Goal: Task Accomplishment & Management: Use online tool/utility

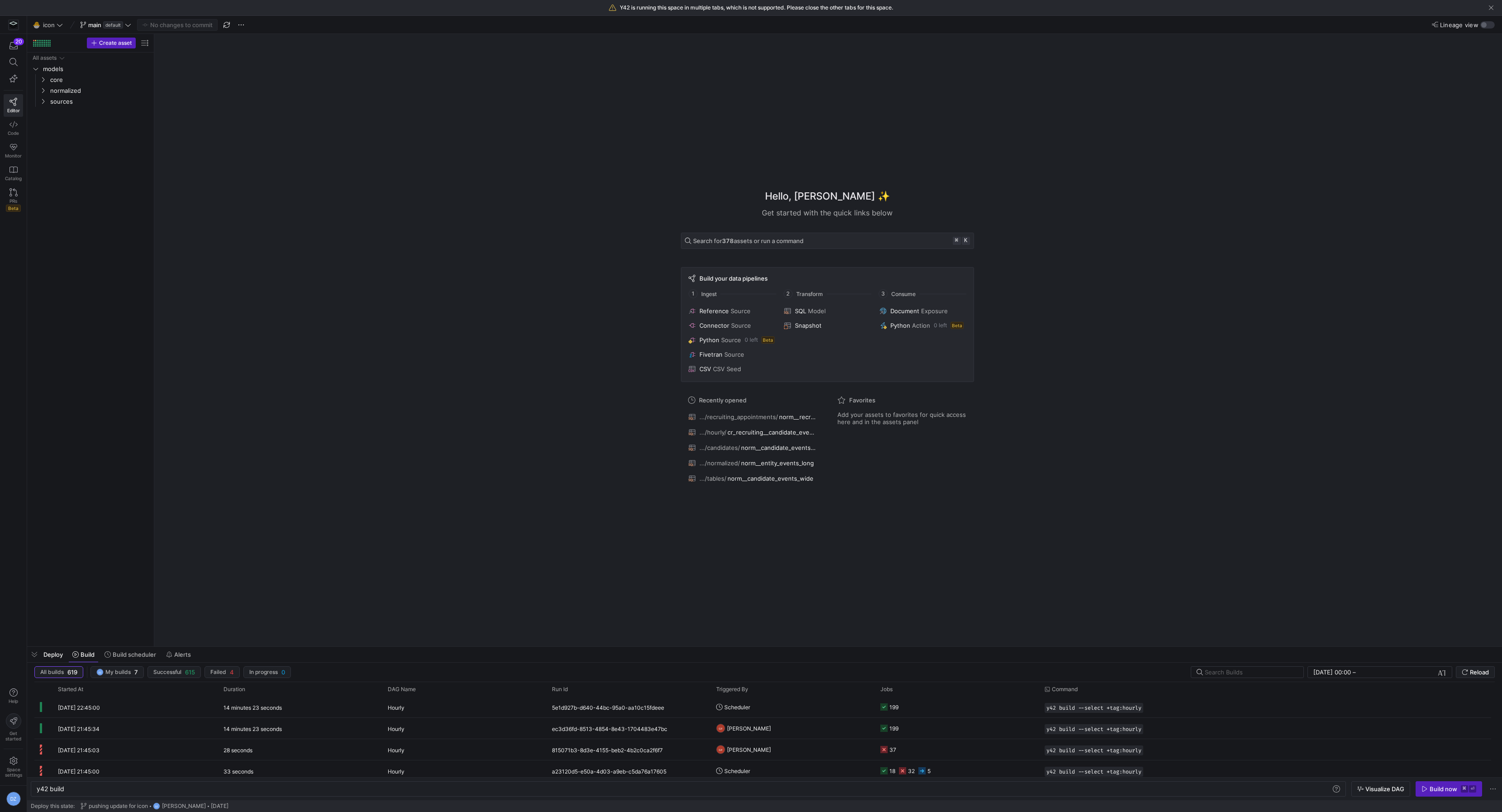
scroll to position [0, 27]
click at [1465, 670] on icon "submit" at bounding box center [1465, 672] width 5 height 5
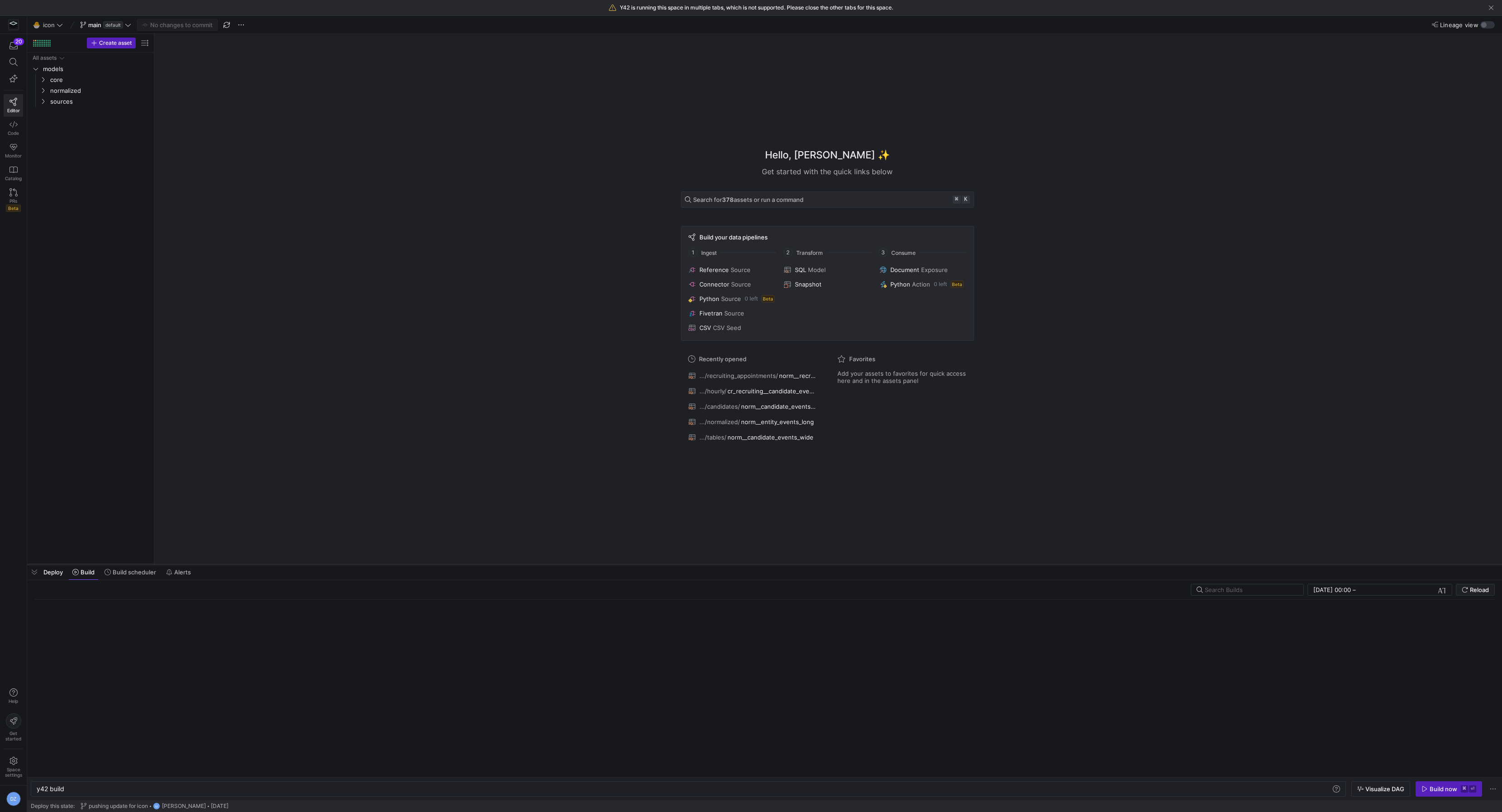
drag, startPoint x: 986, startPoint y: 646, endPoint x: 979, endPoint y: 498, distance: 148.2
click at [979, 563] on div at bounding box center [764, 564] width 1474 height 4
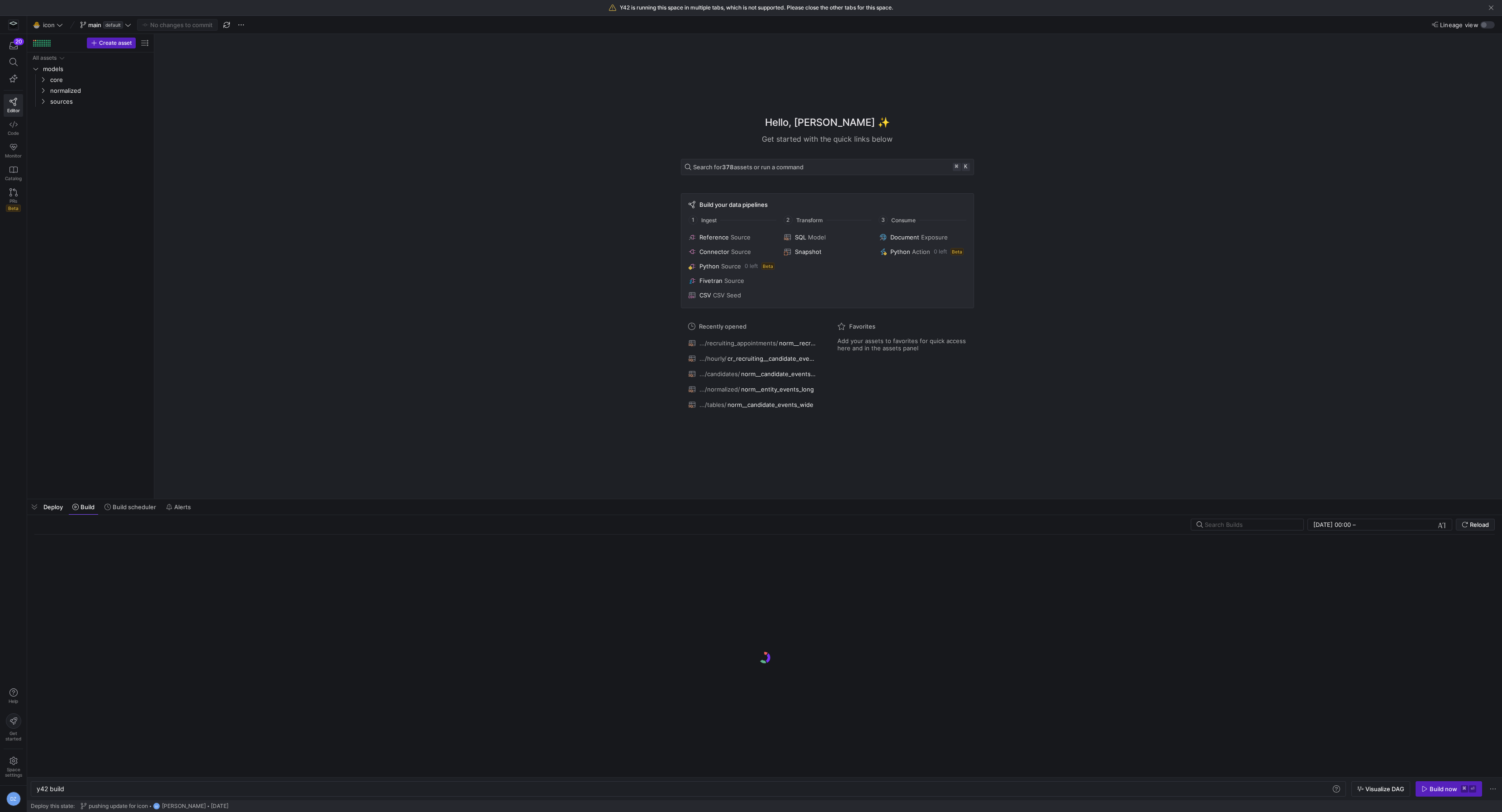
click at [1069, 441] on div "Hello, [PERSON_NAME] ✨ Get started with the quick links below Search for 378 as…" at bounding box center [827, 266] width 1339 height 465
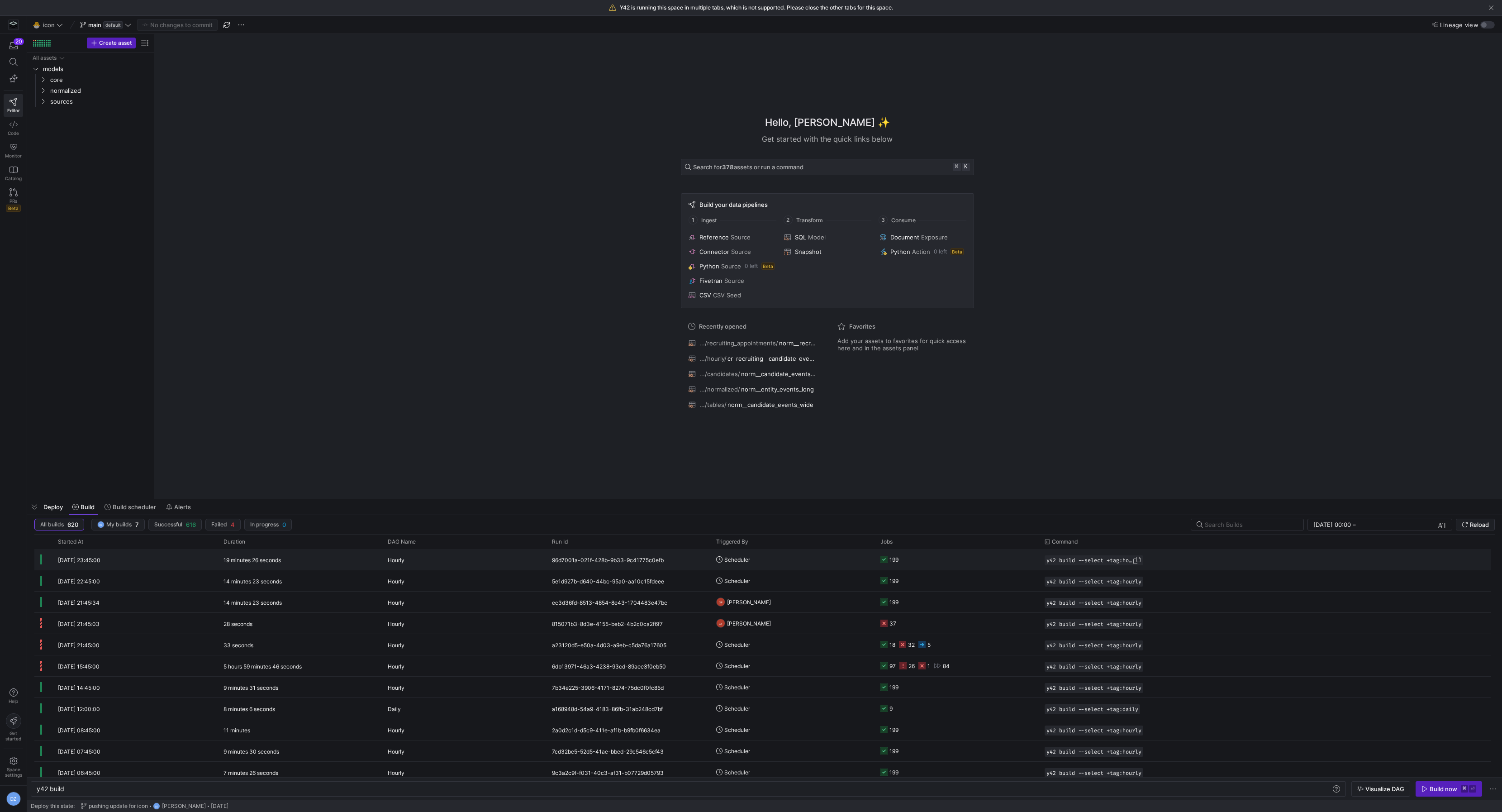
click at [1141, 560] on span "button" at bounding box center [1137, 560] width 9 height 9
click at [454, 790] on div "y42 build" at bounding box center [684, 789] width 1295 height 7
type textarea "y42 build --select +tag:hourly"
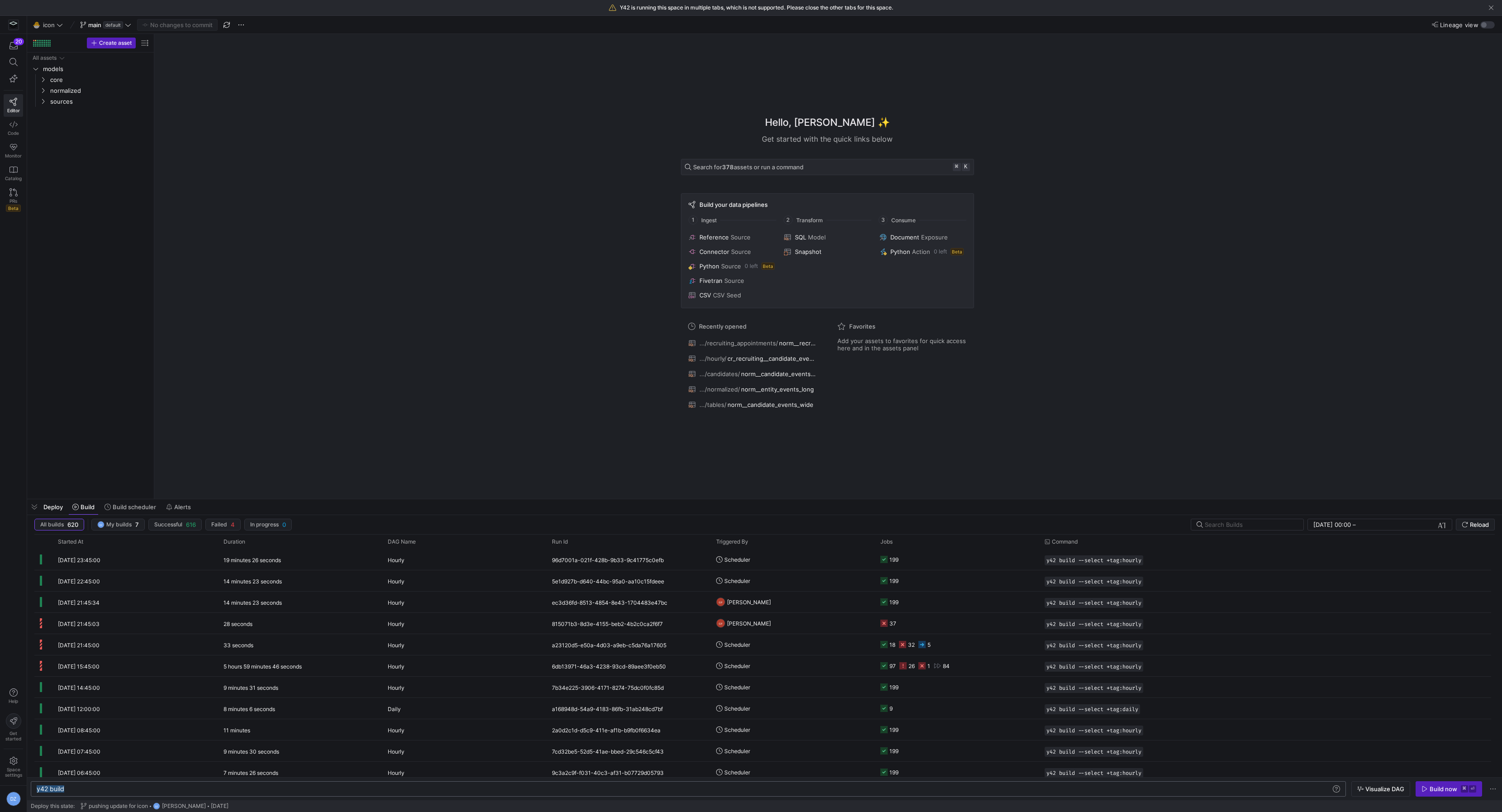
scroll to position [0, 89]
click at [1488, 524] on span "Reload" at bounding box center [1479, 524] width 19 height 7
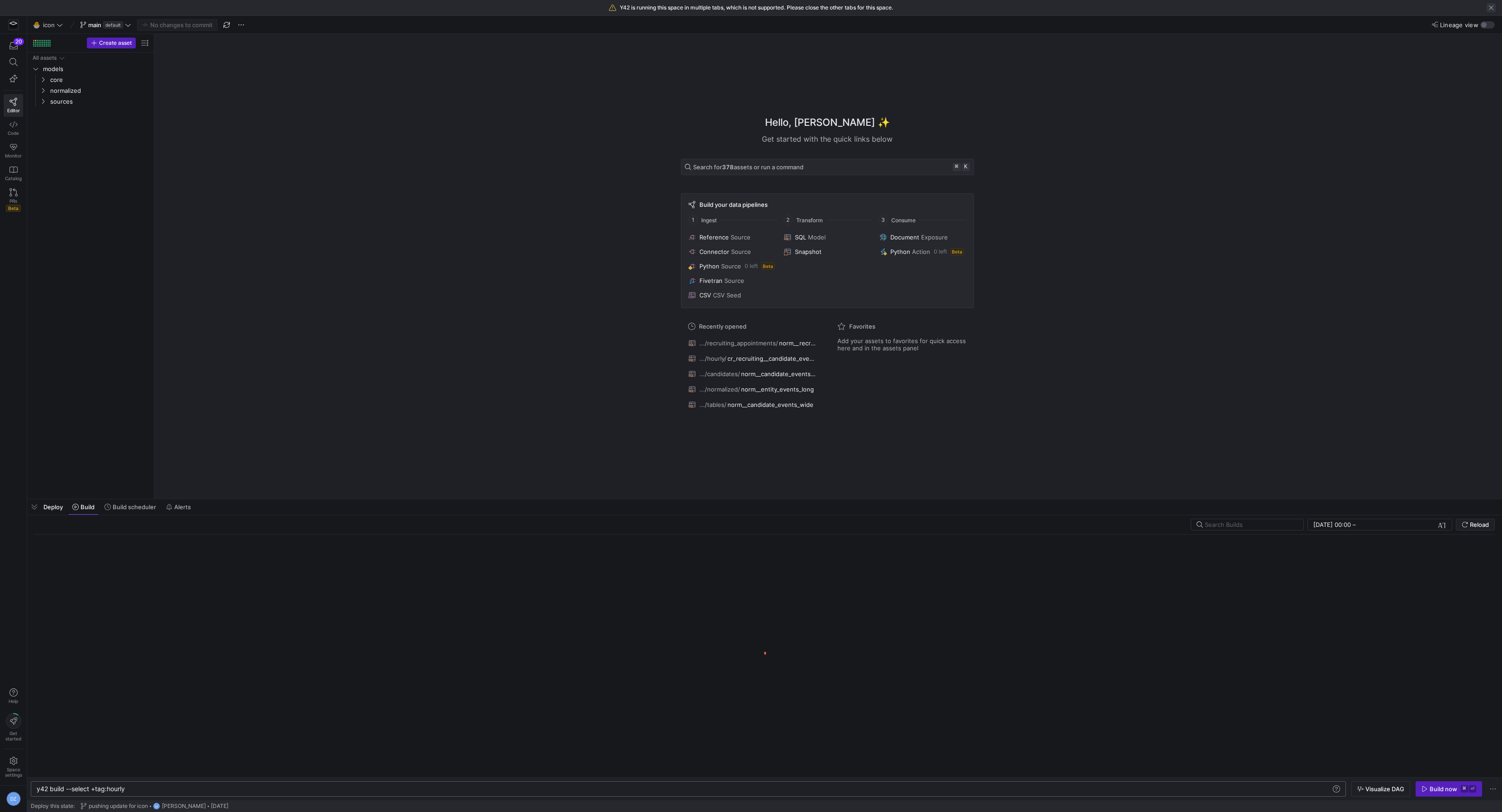
click at [1487, 9] on span "button" at bounding box center [1491, 8] width 9 height 9
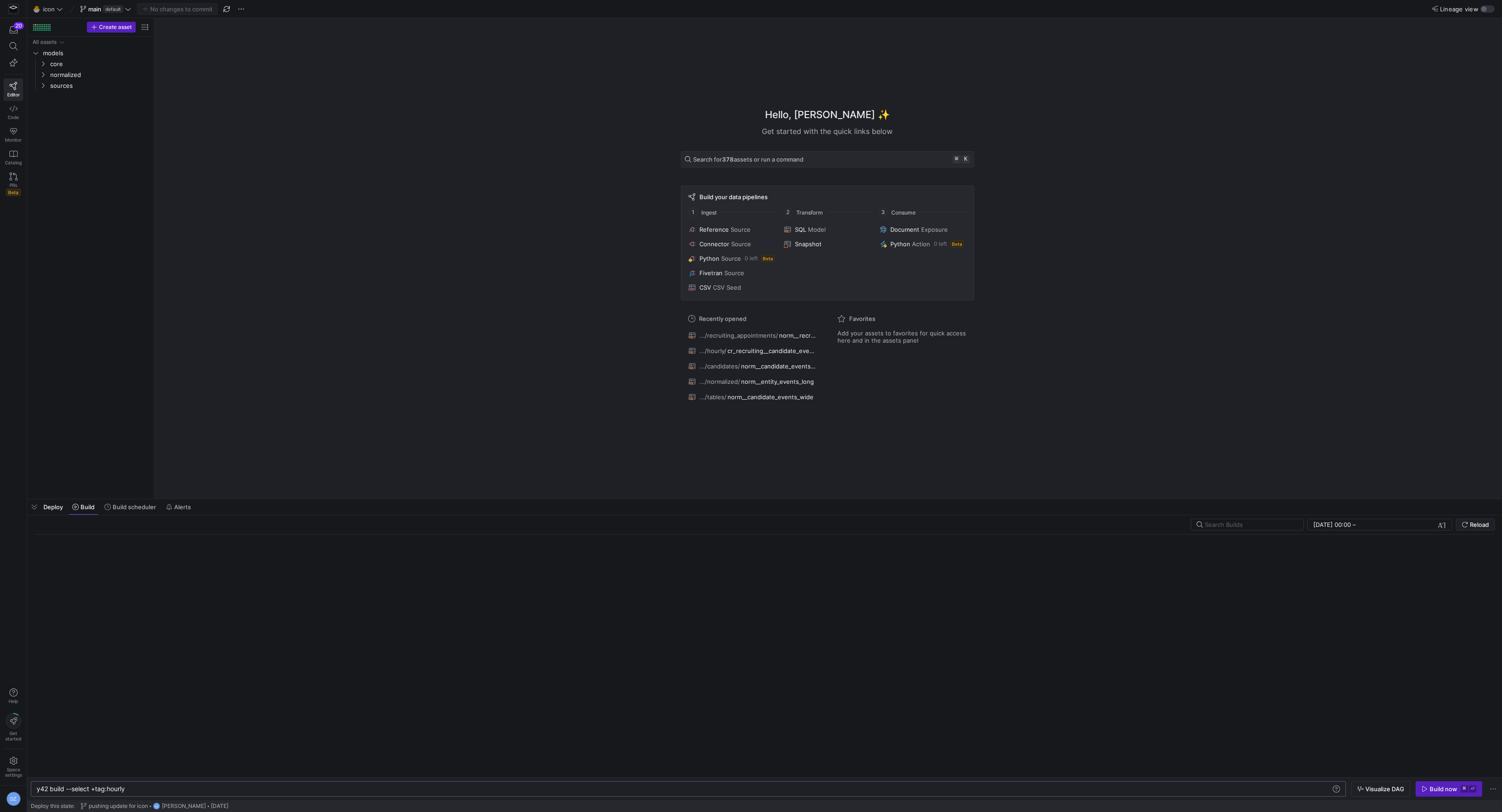
click at [1258, 232] on div "Hello, [PERSON_NAME] ✨ Get started with the quick links below Search for 378 as…" at bounding box center [827, 258] width 1339 height 481
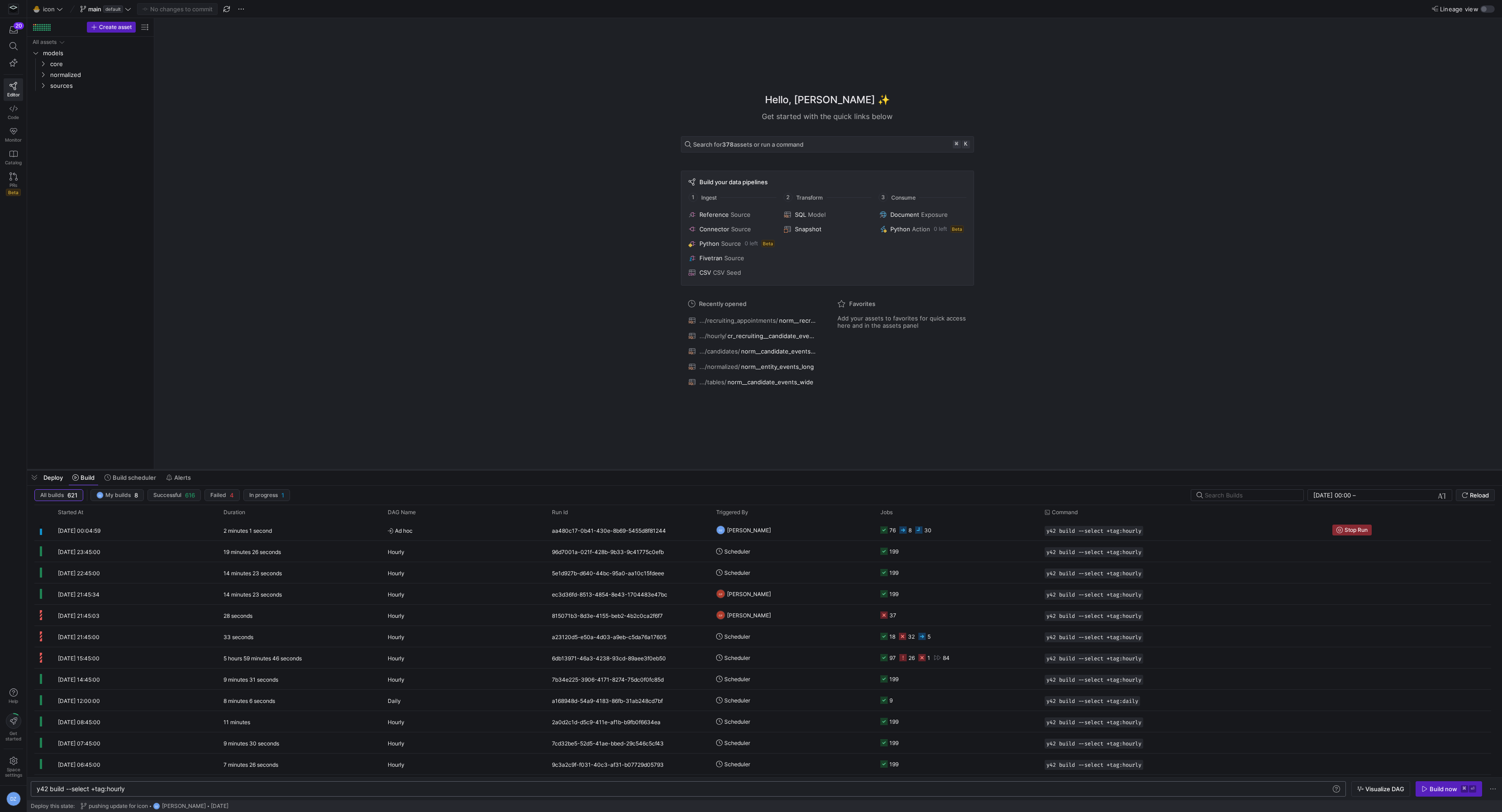
drag, startPoint x: 1475, startPoint y: 498, endPoint x: 1333, endPoint y: 468, distance: 145.1
click at [1333, 468] on div at bounding box center [764, 469] width 1474 height 4
click at [1470, 495] on span "Reload" at bounding box center [1479, 495] width 19 height 7
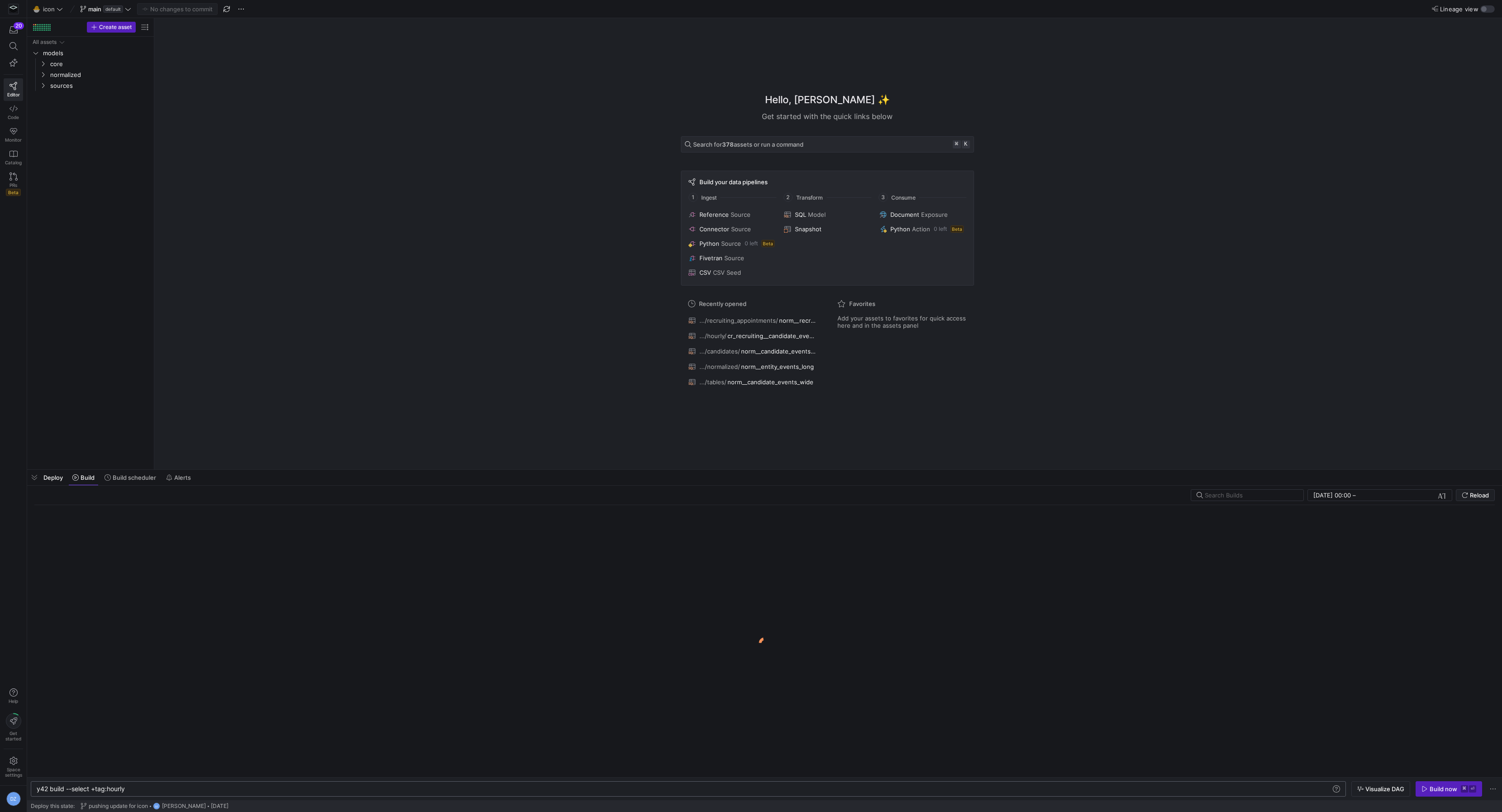
click at [488, 376] on div "Hello, [PERSON_NAME] ✨ Get started with the quick links below Search for 378 as…" at bounding box center [827, 243] width 1339 height 451
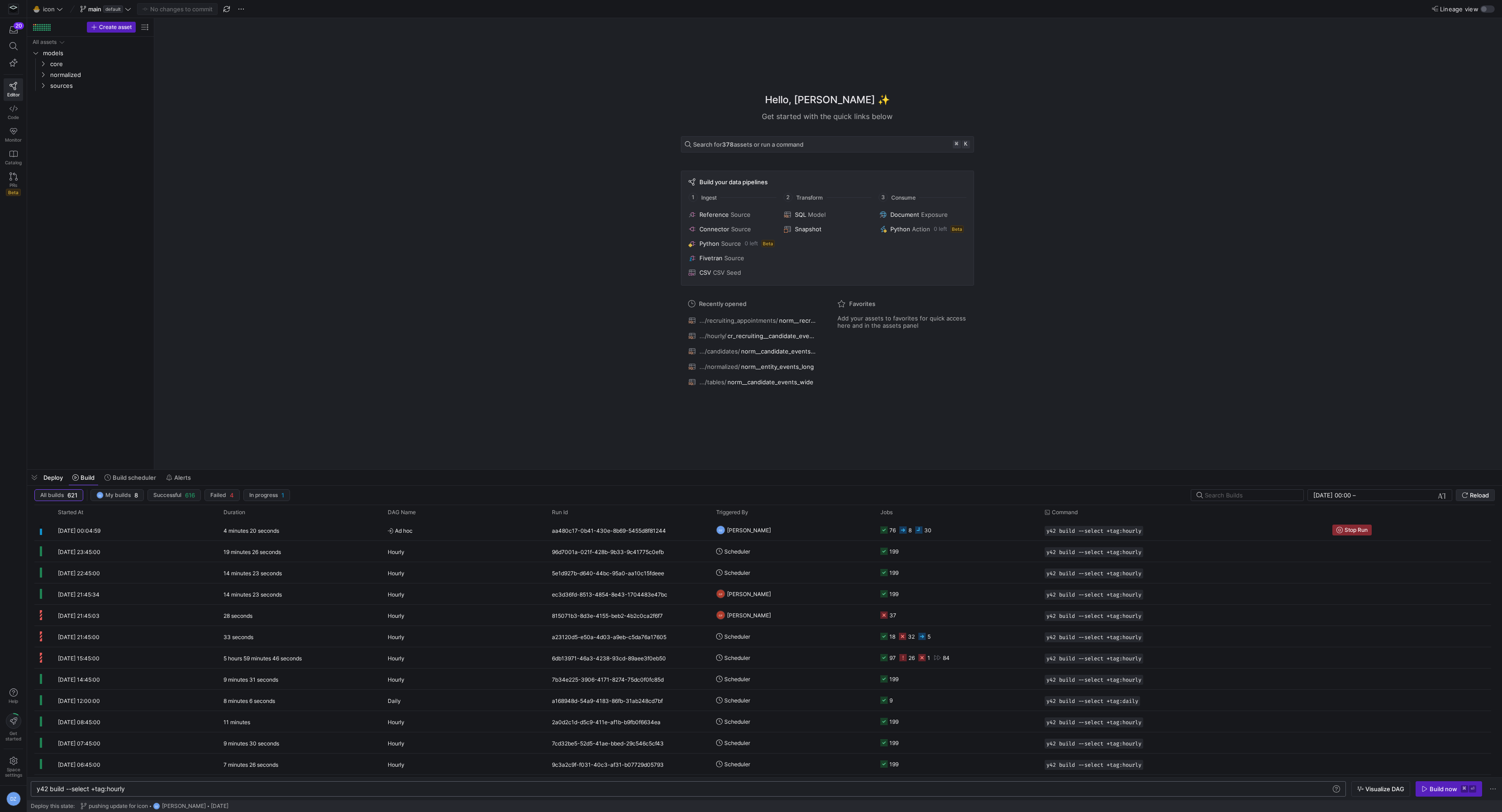
click at [1463, 491] on span "Reload" at bounding box center [1475, 495] width 27 height 7
click at [1463, 489] on y42-orchestration-build "All builds 621 DZ My builds 8 Successful 616 Failed 4 In progress 1 [DATE] 00:0…" at bounding box center [764, 642] width 1474 height 314
click at [1464, 491] on span "Reload" at bounding box center [1475, 495] width 27 height 7
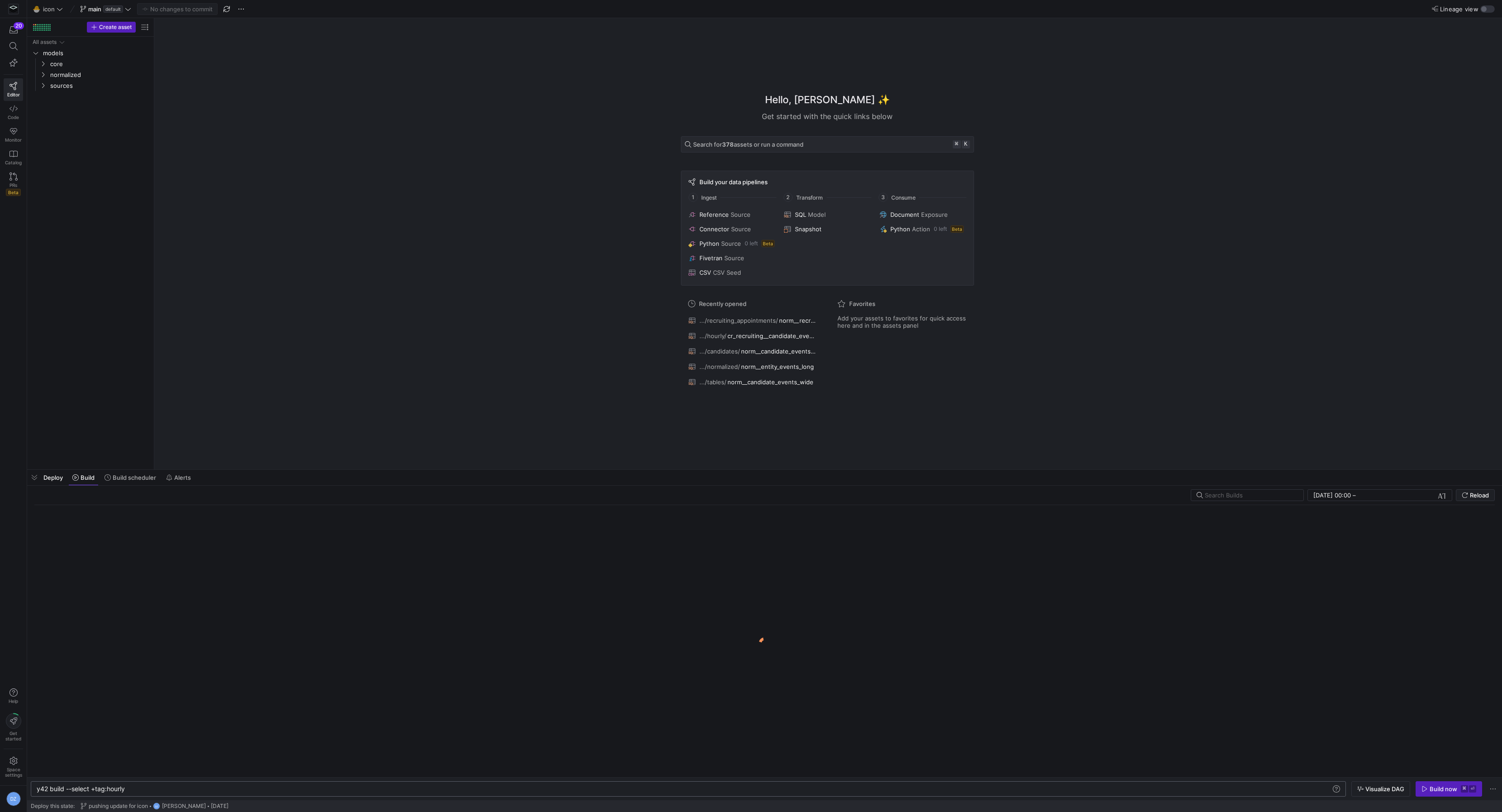
click at [602, 427] on div "Hello, [PERSON_NAME] ✨ Get started with the quick links below Search for 378 as…" at bounding box center [827, 243] width 1339 height 451
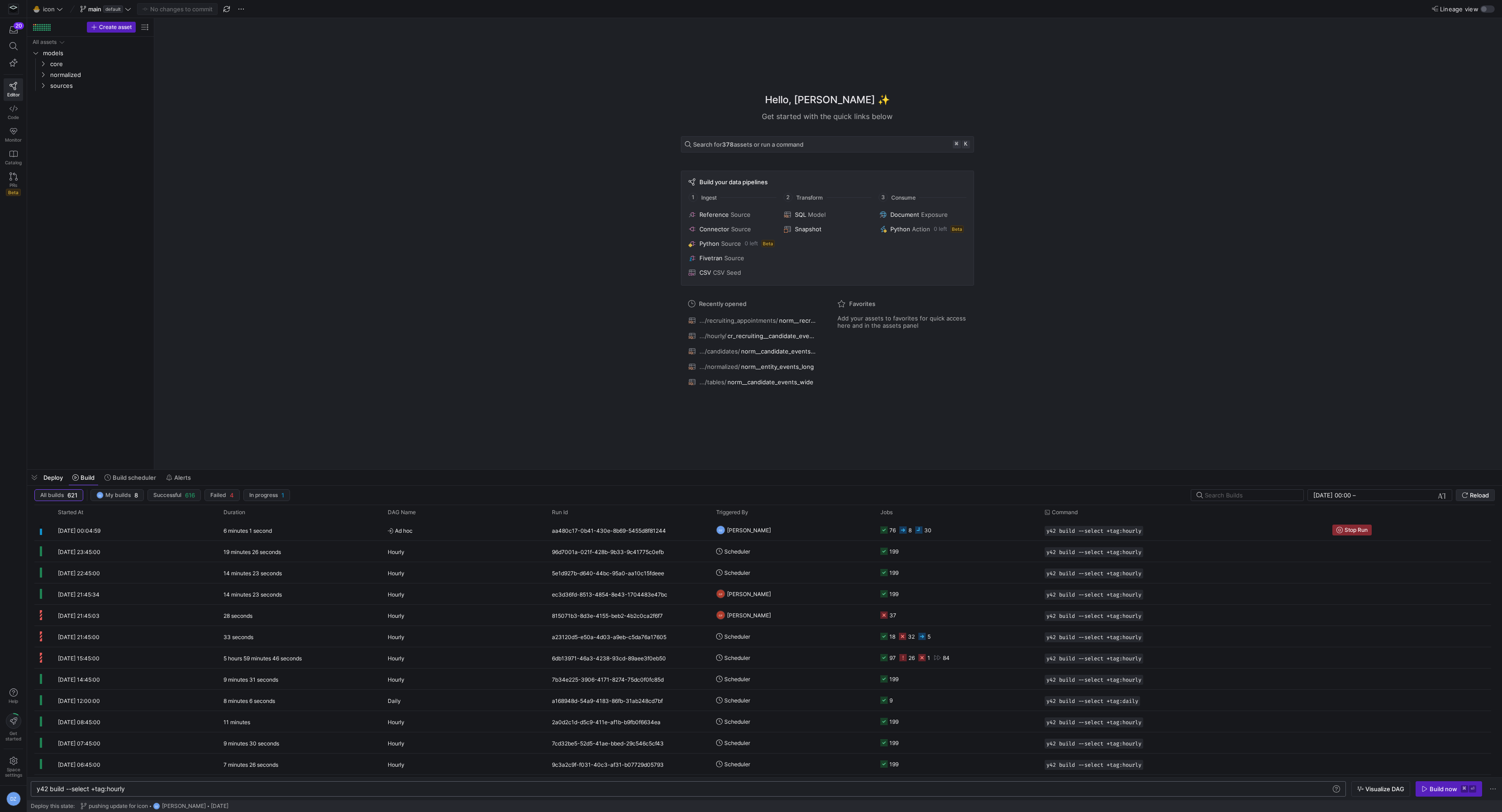
click at [1470, 494] on span "Reload" at bounding box center [1479, 495] width 19 height 7
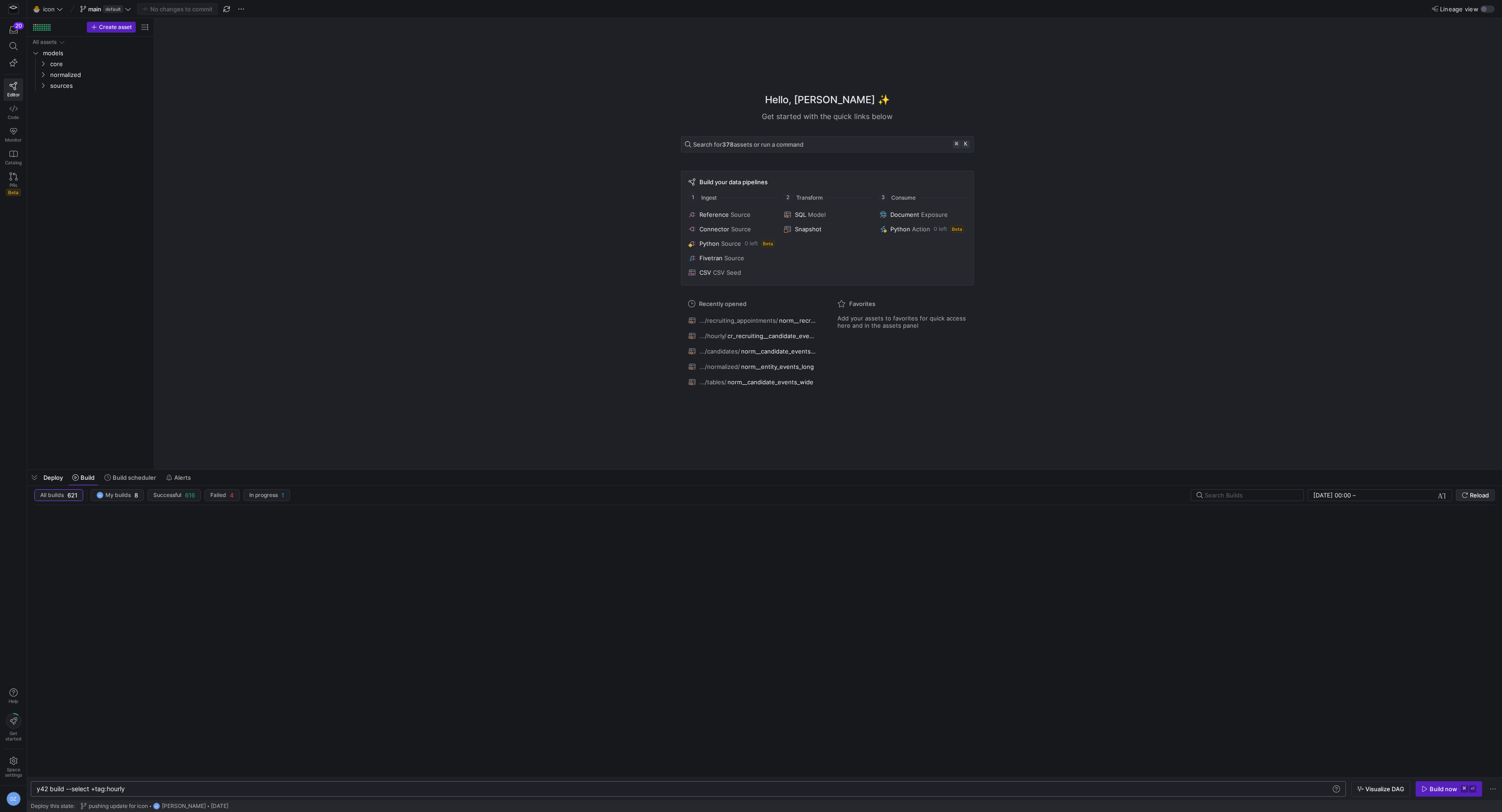
click at [1470, 494] on span "Reload" at bounding box center [1479, 495] width 19 height 7
click at [259, 397] on div "Hello, [PERSON_NAME] ✨ Get started with the quick links below Search for 378 as…" at bounding box center [827, 243] width 1339 height 451
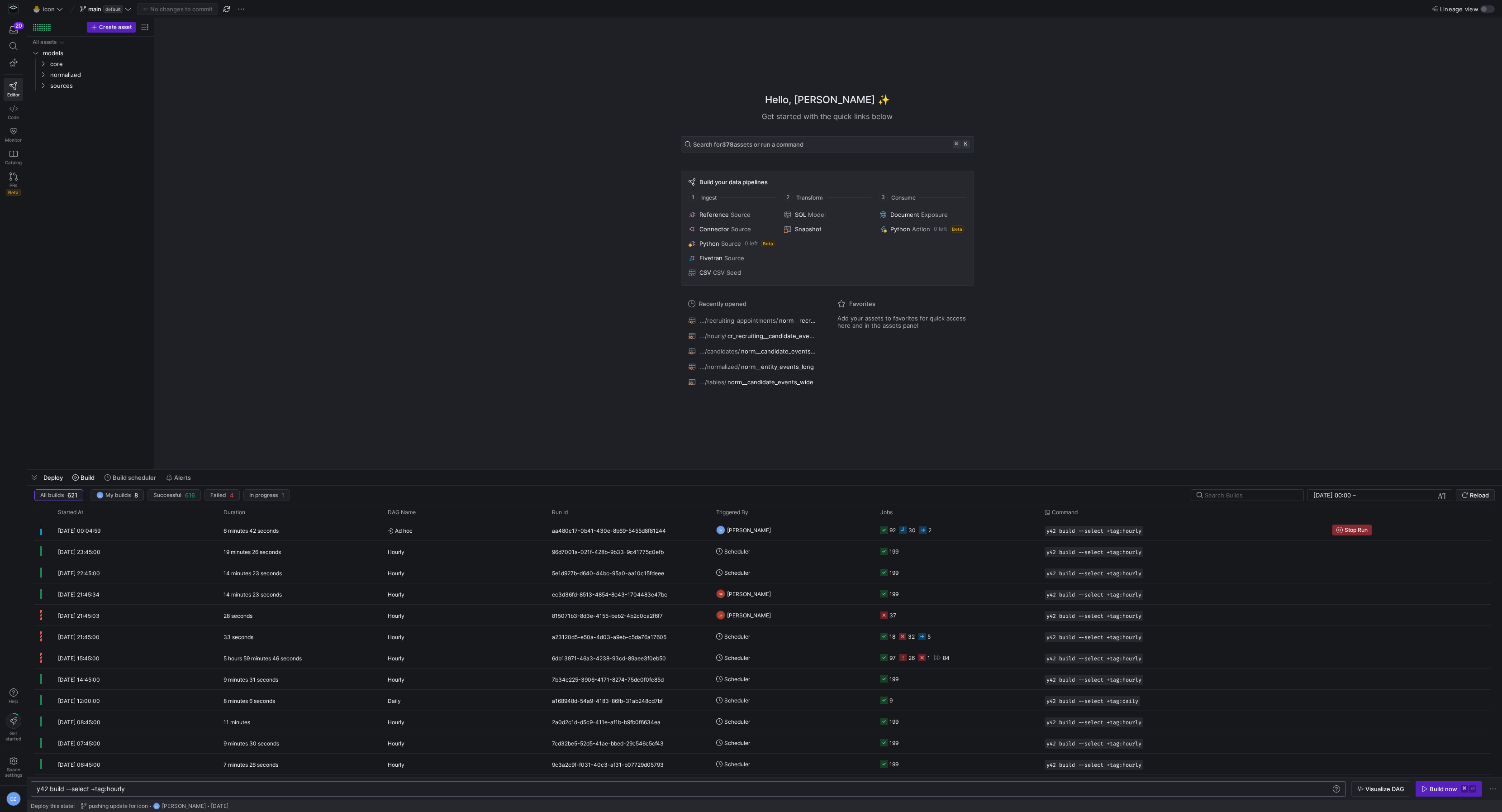
drag, startPoint x: 506, startPoint y: 364, endPoint x: 525, endPoint y: 377, distance: 23.0
click at [506, 364] on div "Hello, [PERSON_NAME] ✨ Get started with the quick links below Search for 378 as…" at bounding box center [827, 243] width 1339 height 451
click at [1483, 495] on span "Reload" at bounding box center [1479, 495] width 19 height 7
click at [1023, 379] on div "Hello, [PERSON_NAME] ✨ Get started with the quick links below Search for 378 as…" at bounding box center [827, 243] width 1339 height 451
click at [1476, 495] on span "Reload" at bounding box center [1479, 495] width 19 height 7
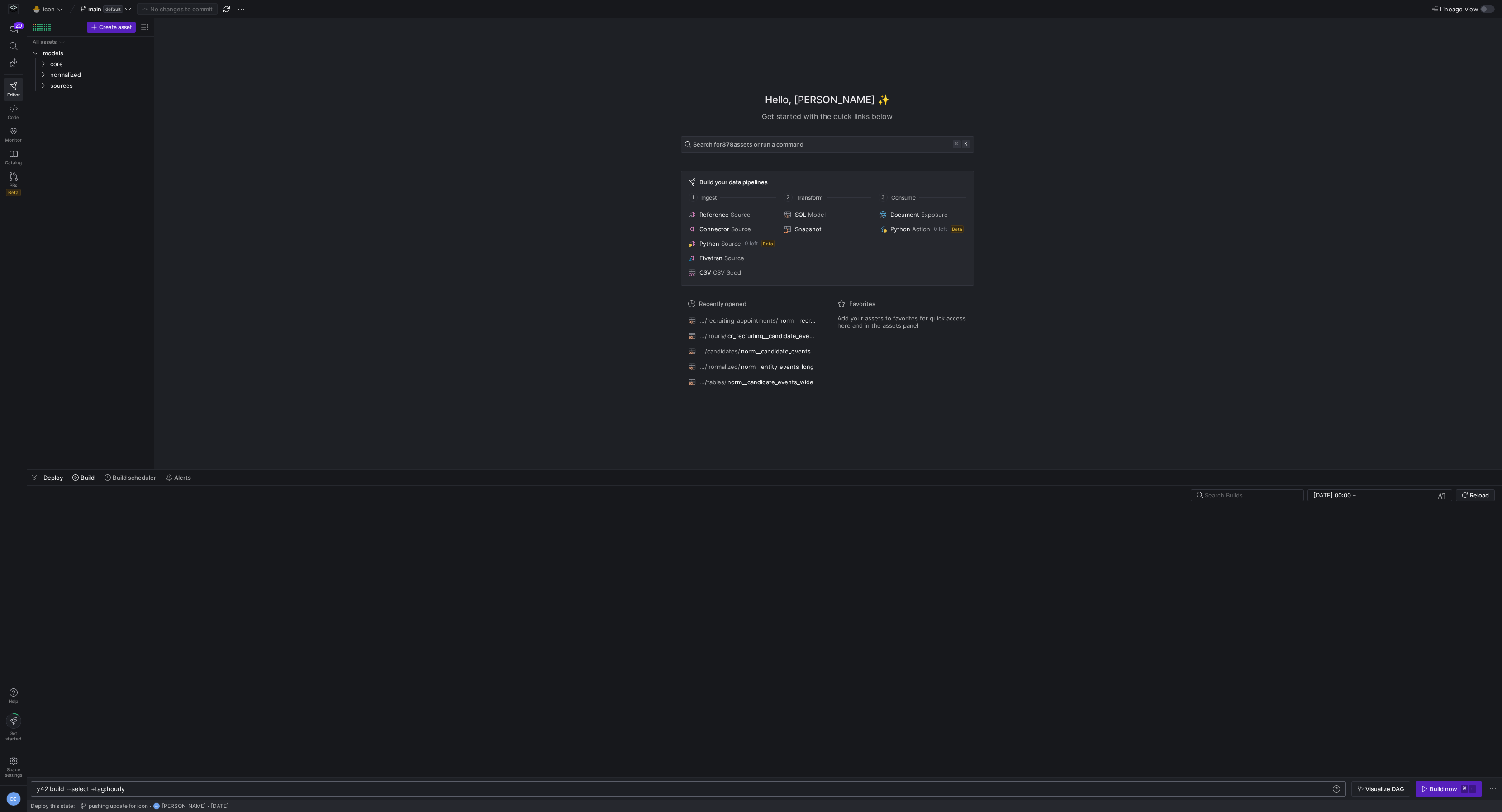
click at [1327, 392] on div "Hello, [PERSON_NAME] ✨ Get started with the quick links below Search for 378 as…" at bounding box center [827, 243] width 1339 height 451
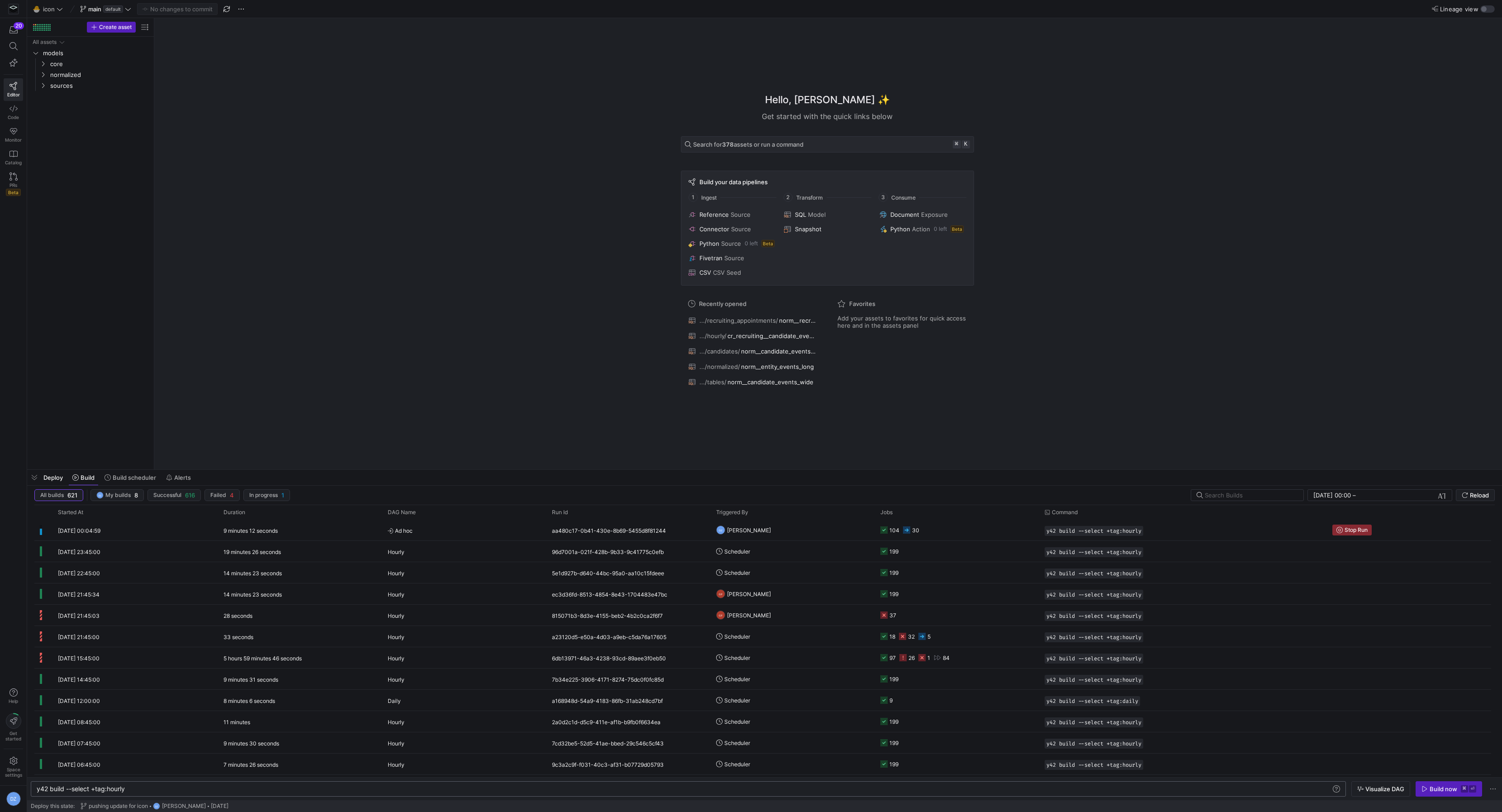
click at [293, 128] on div "Hello, [PERSON_NAME] ✨ Get started with the quick links below Search for 378 as…" at bounding box center [827, 243] width 1339 height 451
click at [417, 337] on div "Hello, [PERSON_NAME] ✨ Get started with the quick links below Search for 378 as…" at bounding box center [827, 243] width 1339 height 451
click at [436, 342] on div "Hello, [PERSON_NAME] ✨ Get started with the quick links below Search for 378 as…" at bounding box center [827, 243] width 1339 height 451
click at [1477, 494] on span "Reload" at bounding box center [1479, 495] width 19 height 7
click at [440, 140] on div "Hello, [PERSON_NAME] ✨ Get started with the quick links below Search for 378 as…" at bounding box center [827, 243] width 1339 height 451
